Goal: Transaction & Acquisition: Subscribe to service/newsletter

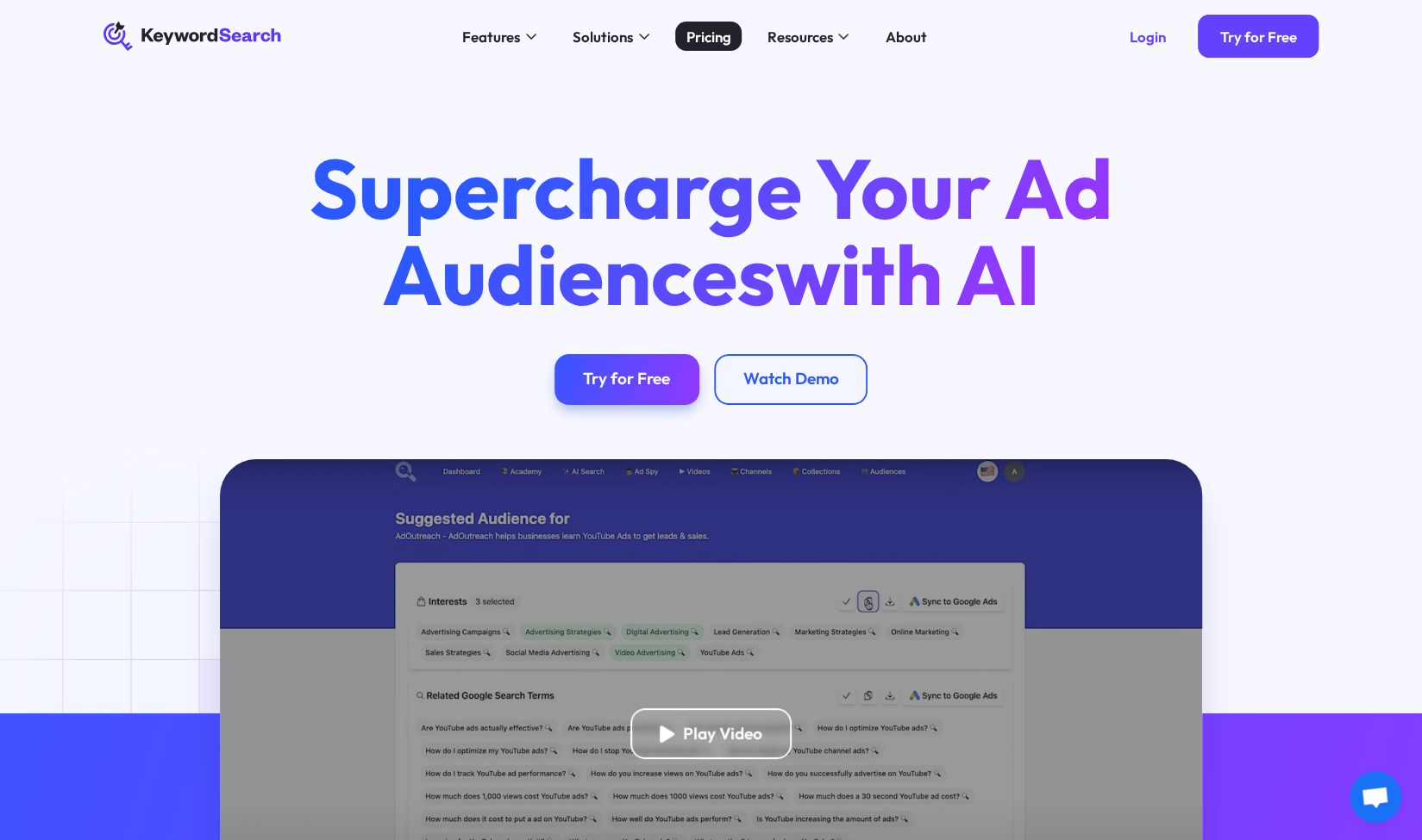
click at [723, 33] on div "Pricing" at bounding box center [707, 36] width 45 height 21
